Goal: Task Accomplishment & Management: Use online tool/utility

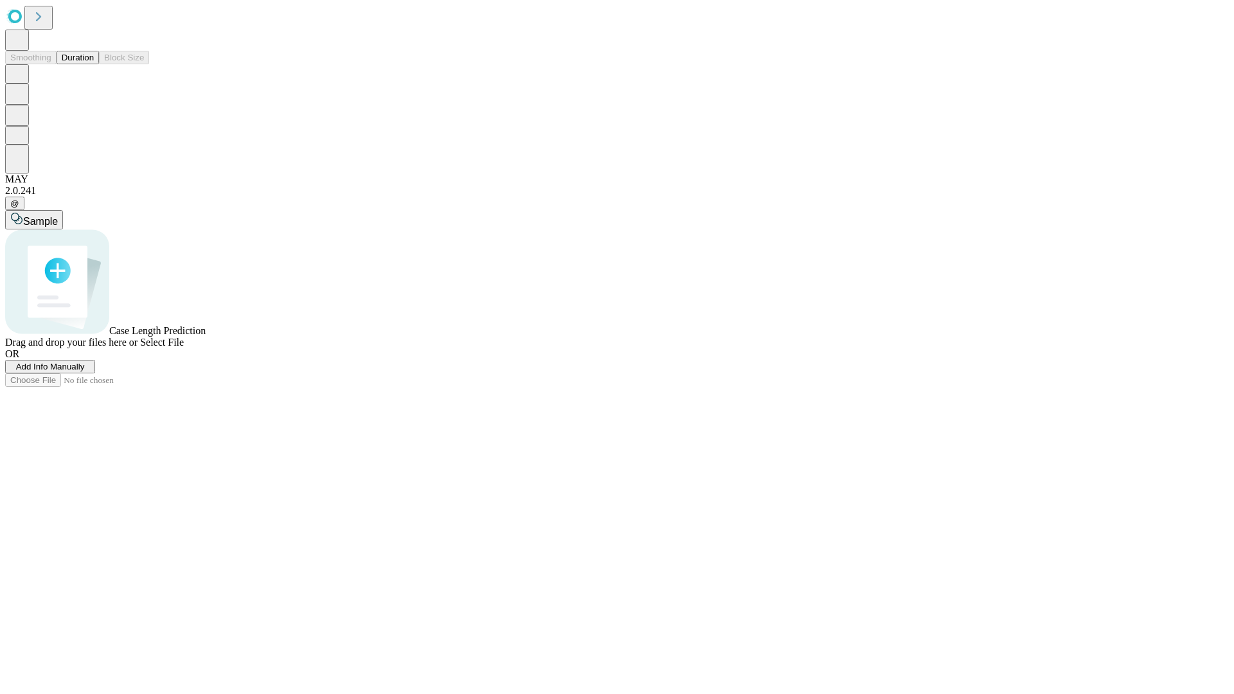
click at [94, 64] on button "Duration" at bounding box center [78, 57] width 42 height 13
click at [85, 371] on span "Add Info Manually" at bounding box center [50, 367] width 69 height 10
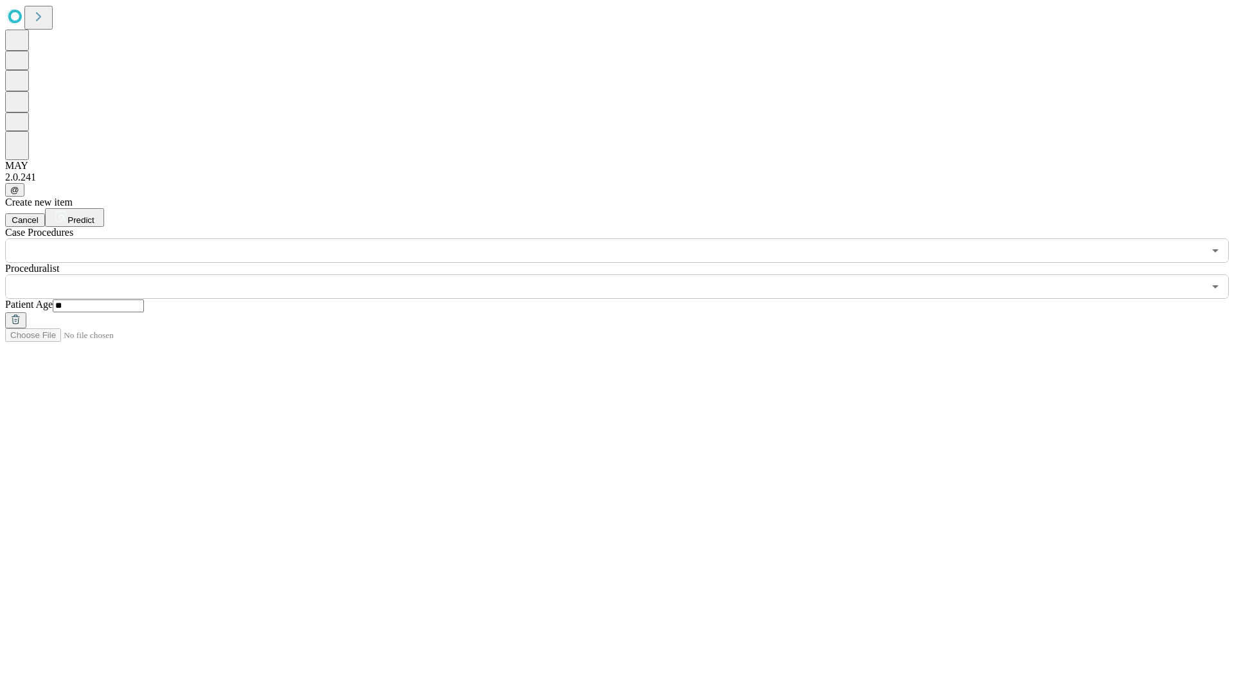
type input "**"
click at [626, 274] on input "text" at bounding box center [604, 286] width 1199 height 24
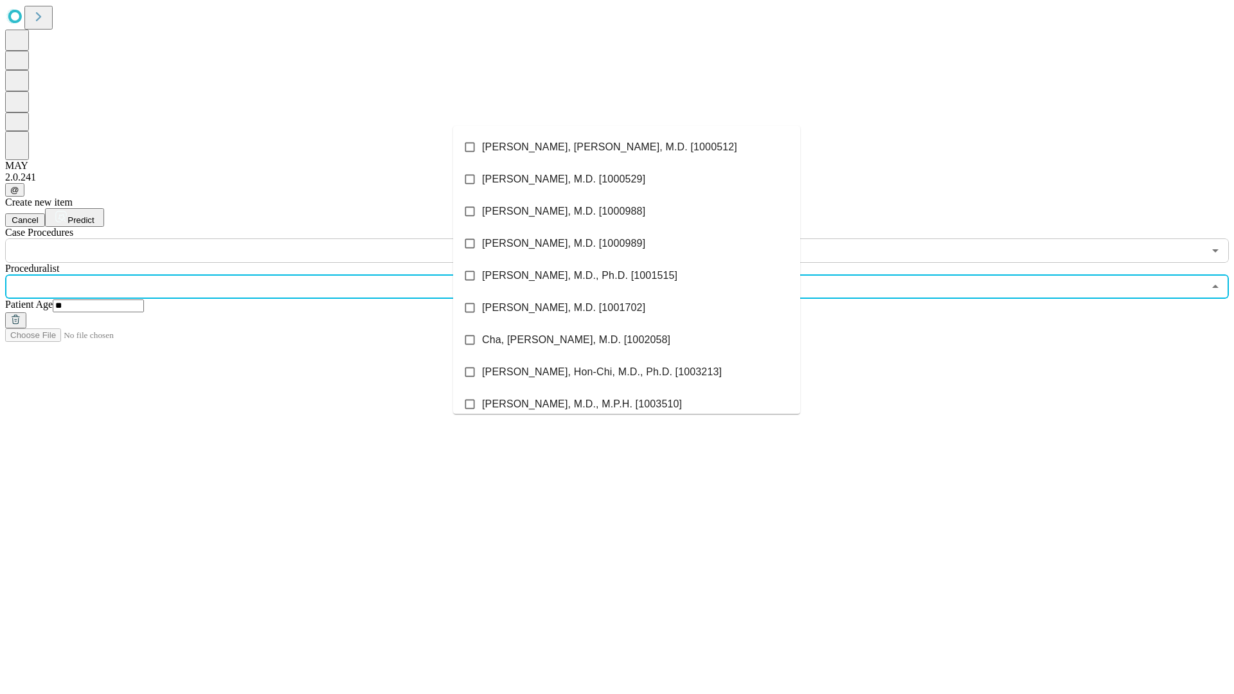
click at [627, 147] on li "[PERSON_NAME], [PERSON_NAME], M.D. [1000512]" at bounding box center [626, 147] width 347 height 32
click at [270, 238] on input "text" at bounding box center [604, 250] width 1199 height 24
